Goal: Information Seeking & Learning: Learn about a topic

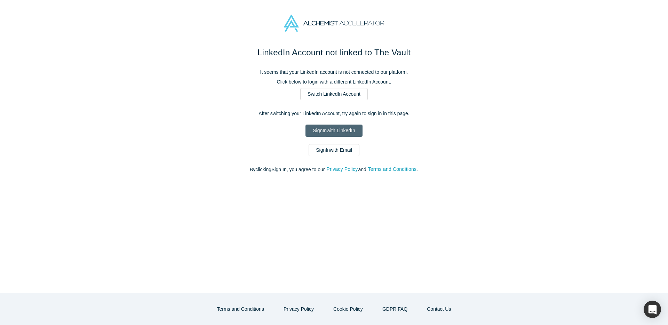
click at [346, 127] on link "Sign In with LinkedIn" at bounding box center [333, 130] width 57 height 12
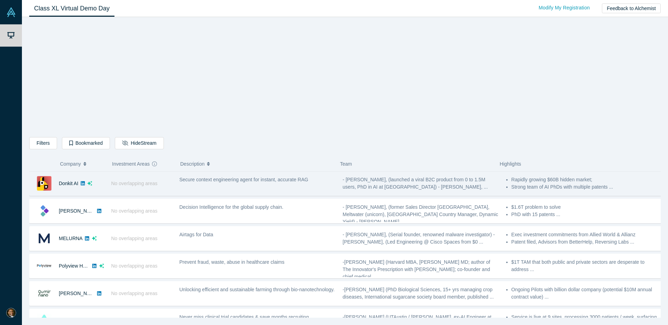
click at [233, 186] on div "Secure context engineering agent for instant, accurate RAG" at bounding box center [257, 183] width 163 height 22
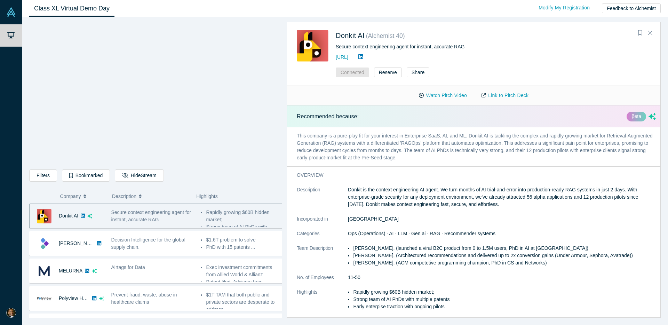
click at [396, 145] on p "This company is a pure-play fit for your interest in Enterprise SaaS, AI, and M…" at bounding box center [476, 146] width 378 height 39
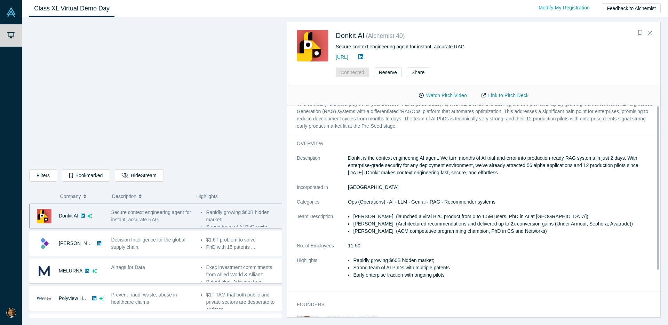
scroll to position [43, 0]
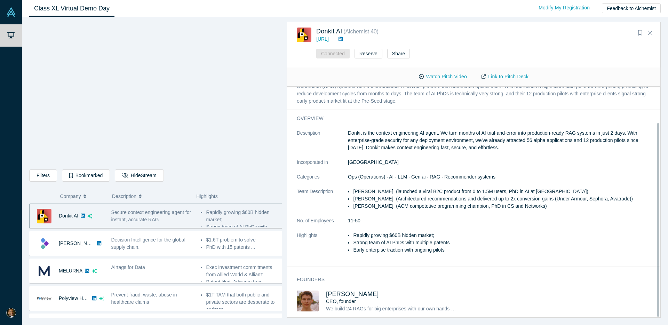
click at [402, 131] on p "Donkit is the context engineering AI agent. We turn months of AI trial-and-erro…" at bounding box center [502, 140] width 308 height 22
click at [495, 131] on p "Donkit is the context engineering AI agent. We turn months of AI trial-and-erro…" at bounding box center [502, 140] width 308 height 22
click at [477, 130] on p "Donkit is the context engineering AI agent. We turn months of AI trial-and-erro…" at bounding box center [502, 140] width 308 height 22
click at [453, 129] on p "Donkit is the context engineering AI agent. We turn months of AI trial-and-erro…" at bounding box center [502, 140] width 308 height 22
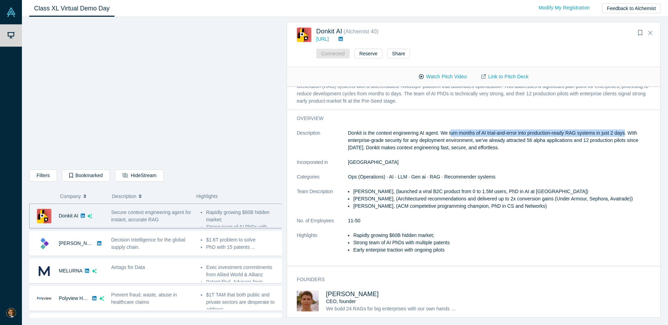
drag, startPoint x: 450, startPoint y: 127, endPoint x: 628, endPoint y: 130, distance: 178.0
click at [628, 130] on p "Donkit is the context engineering AI agent. We turn months of AI trial-and-erro…" at bounding box center [502, 140] width 308 height 22
copy p "urn months of AI trial-and-error into production-ready RAG systems in just 2 da…"
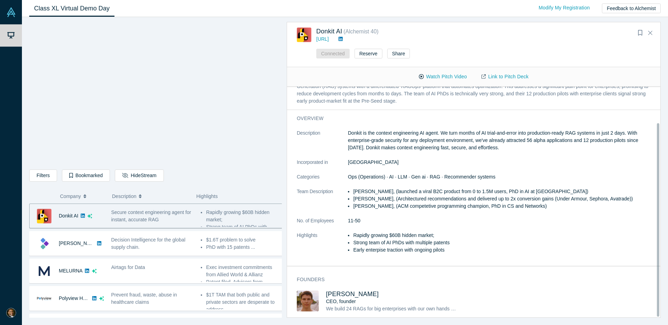
click at [575, 137] on p "Donkit is the context engineering AI agent. We turn months of AI trial-and-erro…" at bounding box center [502, 140] width 308 height 22
click at [502, 137] on p "Donkit is the context engineering AI agent. We turn months of AI trial-and-erro…" at bounding box center [502, 140] width 308 height 22
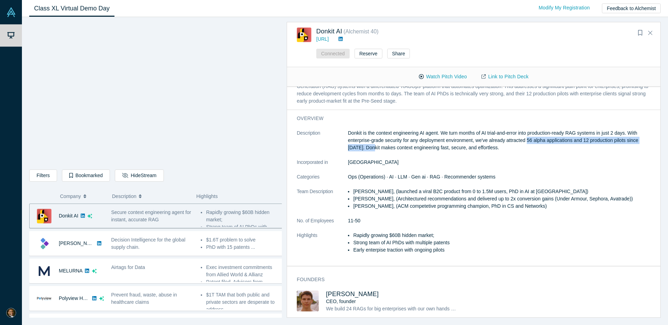
drag, startPoint x: 529, startPoint y: 135, endPoint x: 374, endPoint y: 140, distance: 155.2
click at [374, 140] on p "Donkit is the context engineering AI agent. We turn months of AI trial-and-erro…" at bounding box center [502, 140] width 308 height 22
copy p "56 alpha applications and 12 production pilots since August 2025"
click at [411, 188] on li "Mikhail Baklanov, (launched a viral B2C product from 0 to 1.5M users, PhD in AI…" at bounding box center [504, 191] width 302 height 7
click at [361, 174] on span "Ops (Operations) · AI · LLM · Gen ai · RAG · Recommender systems" at bounding box center [421, 177] width 147 height 6
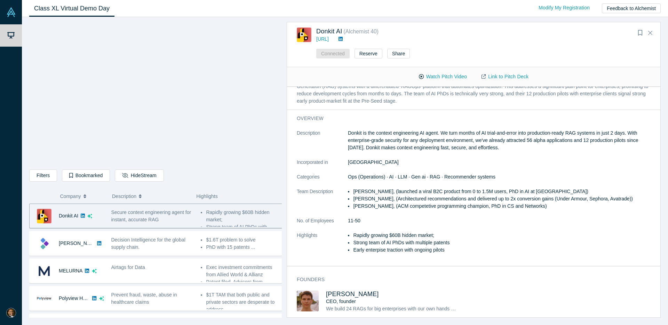
click at [393, 202] on li "Pavel Pristupa, (ACM competetive programming champion, PhD in CS and Networks)" at bounding box center [504, 205] width 302 height 7
click at [421, 239] on li "Strong team of AI PhDs with multiple patents" at bounding box center [504, 242] width 302 height 7
drag, startPoint x: 389, startPoint y: 230, endPoint x: 398, endPoint y: 230, distance: 9.0
click at [398, 232] on li "Rapidly growing $60B hidden market;" at bounding box center [504, 235] width 302 height 7
click at [422, 206] on dl "Description Donkit is the context engineering AI agent. We turn months of AI tr…" at bounding box center [476, 194] width 359 height 131
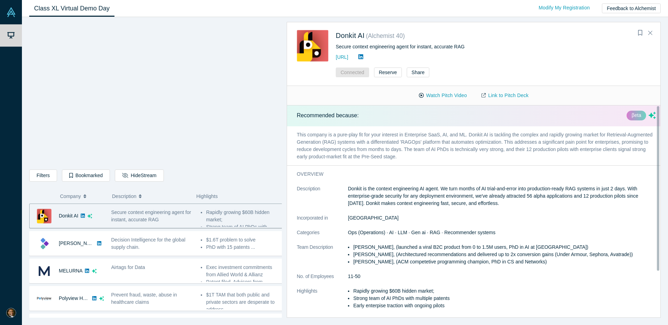
scroll to position [1, 0]
click at [429, 156] on p "This company is a pure-play fit for your interest in Enterprise SaaS, AI, and M…" at bounding box center [476, 145] width 378 height 39
click at [527, 140] on p "This company is a pure-play fit for your interest in Enterprise SaaS, AI, and M…" at bounding box center [476, 145] width 378 height 39
drag, startPoint x: 428, startPoint y: 142, endPoint x: 529, endPoint y: 144, distance: 101.2
click at [529, 144] on p "This company is a pure-play fit for your interest in Enterprise SaaS, AI, and M…" at bounding box center [476, 145] width 378 height 39
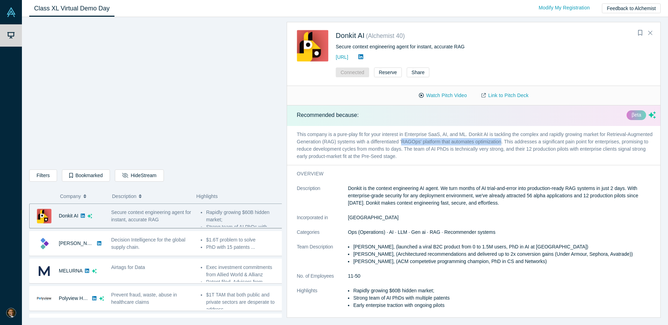
copy p "RAGOps' platform that automates optimization"
click at [544, 143] on p "This company is a pure-play fit for your interest in Enterprise SaaS, AI, and M…" at bounding box center [476, 145] width 378 height 39
click at [486, 147] on p "This company is a pure-play fit for your interest in Enterprise SaaS, AI, and M…" at bounding box center [476, 145] width 378 height 39
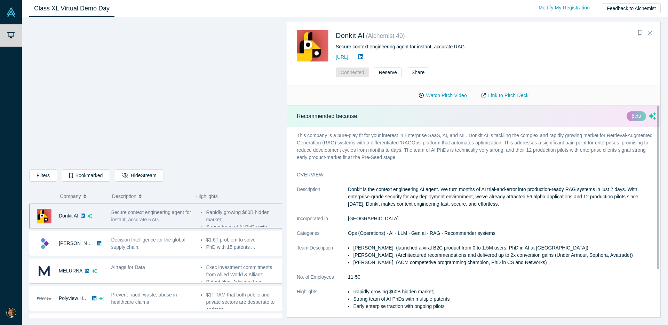
scroll to position [0, 0]
